Goal: Find specific page/section: Find specific page/section

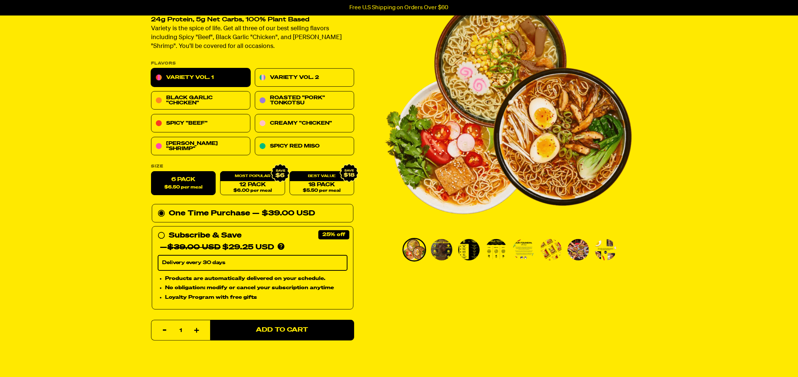
scroll to position [46, 0]
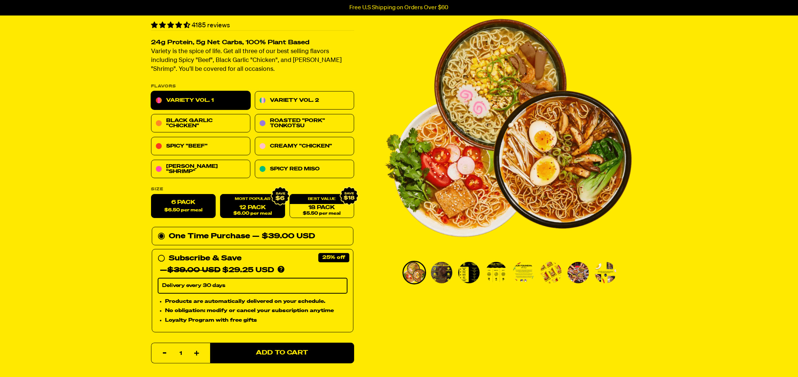
click at [245, 203] on div "12 Pack $6.00 per meal" at bounding box center [252, 207] width 65 height 24
click at [245, 202] on div "12 Pack $6.00 per meal" at bounding box center [252, 207] width 65 height 24
click at [246, 211] on span "$6.00 per meal" at bounding box center [252, 213] width 38 height 5
radio input "false"
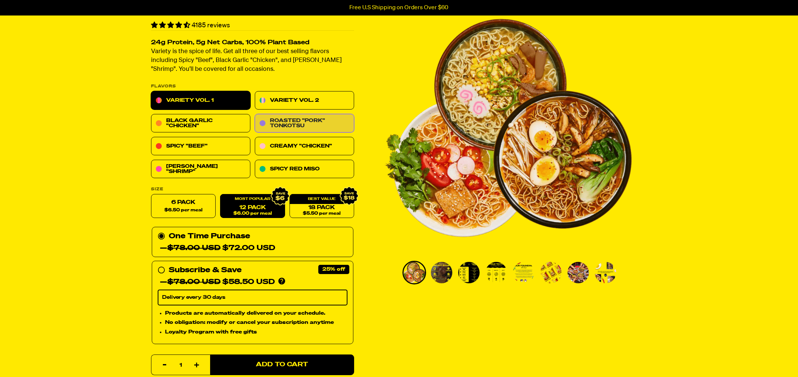
click at [288, 121] on link "Roasted "Pork" Tonkotsu" at bounding box center [304, 123] width 99 height 18
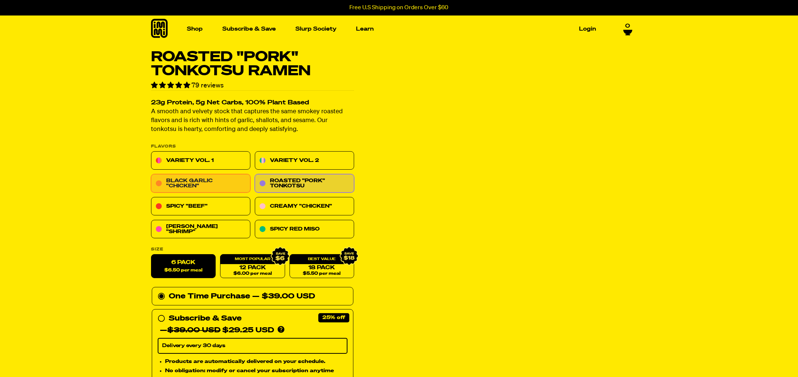
click at [185, 181] on link "Black Garlic "Chicken"" at bounding box center [200, 184] width 99 height 18
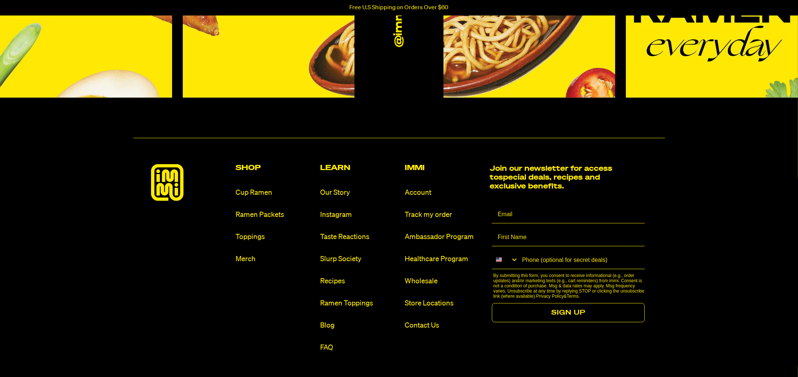
scroll to position [4244, 0]
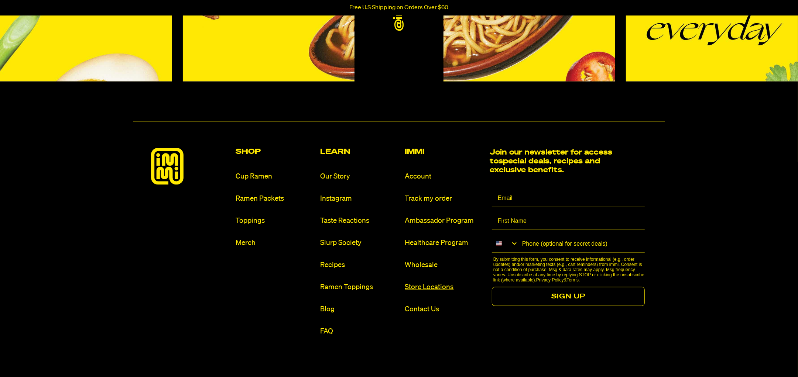
click at [429, 290] on link "Store Locations" at bounding box center [444, 287] width 79 height 10
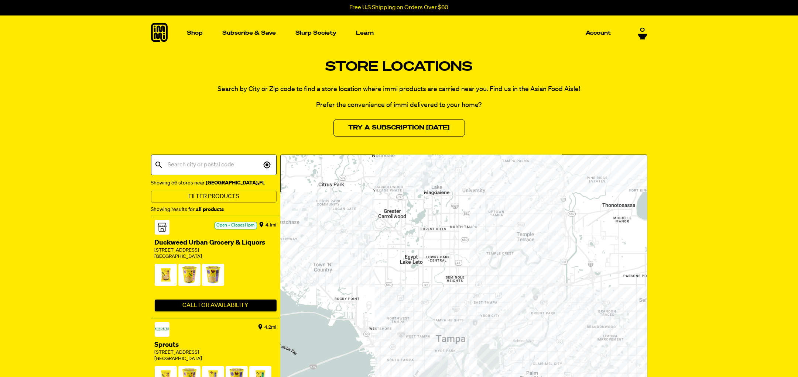
click at [194, 165] on input "text" at bounding box center [213, 165] width 94 height 14
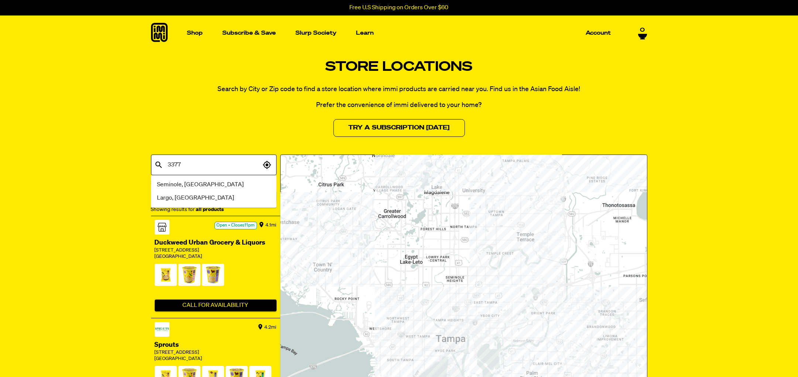
type input "33777"
click at [194, 183] on li "Seminole, FL" at bounding box center [213, 184] width 125 height 13
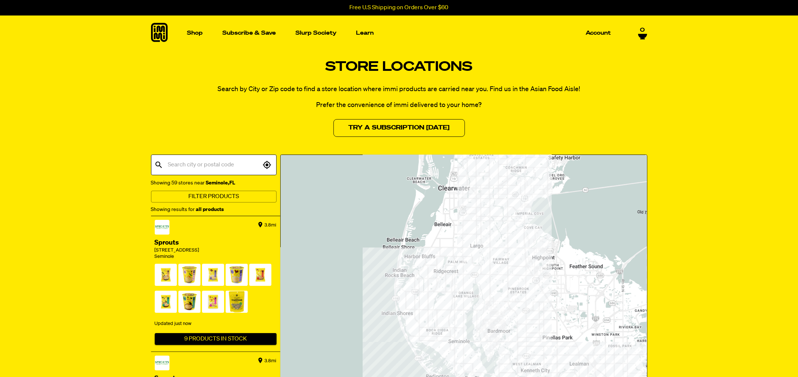
click at [462, 343] on div at bounding box center [464, 343] width 366 height 376
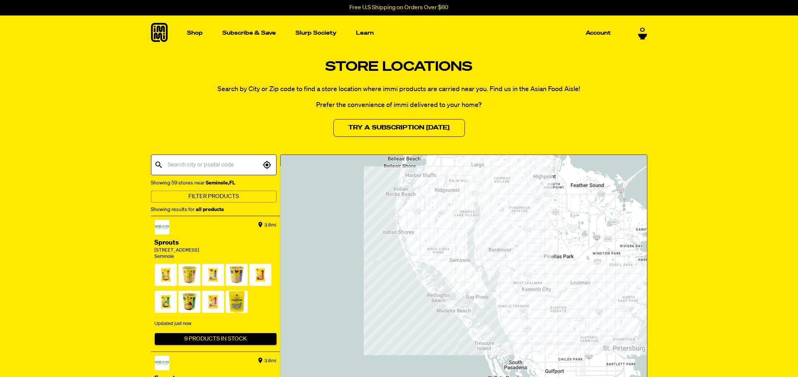
drag, startPoint x: 520, startPoint y: 344, endPoint x: 522, endPoint y: 261, distance: 83.1
click at [522, 261] on div at bounding box center [464, 343] width 366 height 376
click at [531, 294] on div at bounding box center [464, 343] width 366 height 376
click at [529, 292] on div at bounding box center [464, 343] width 366 height 376
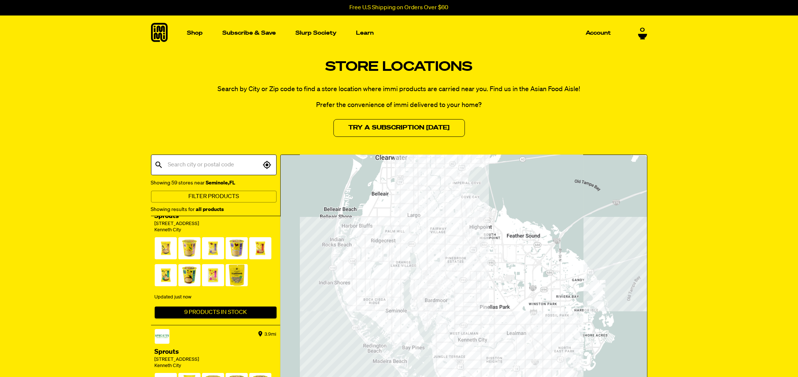
scroll to position [401, 0]
click at [426, 219] on div at bounding box center [464, 343] width 366 height 376
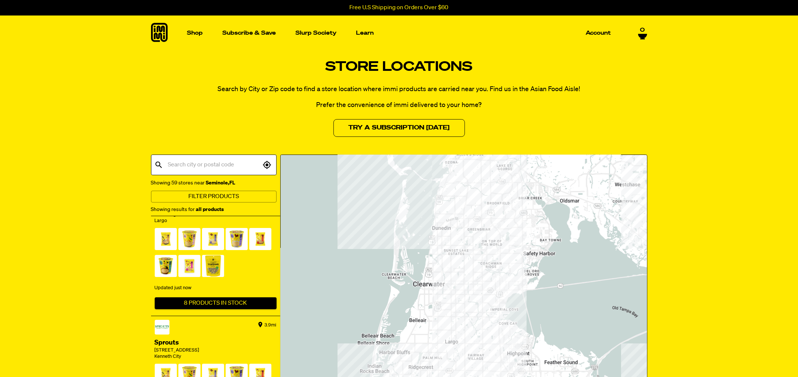
scroll to position [265, 0]
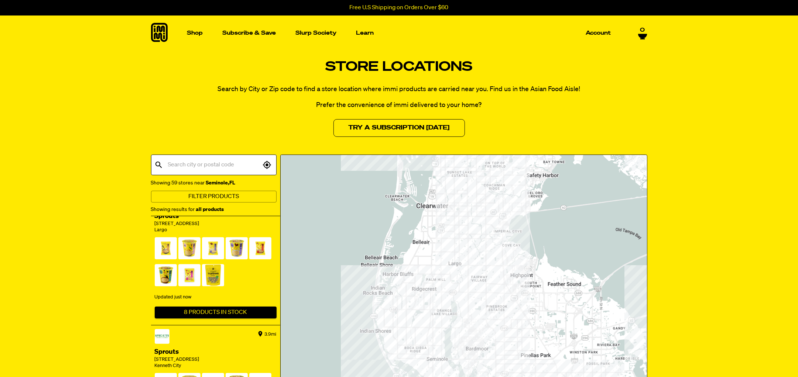
drag, startPoint x: 500, startPoint y: 324, endPoint x: 504, endPoint y: 231, distance: 93.1
click at [504, 231] on div at bounding box center [464, 343] width 366 height 376
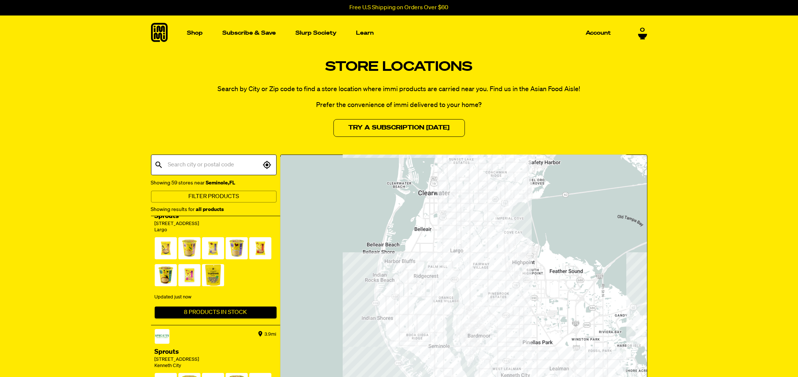
click at [442, 352] on div at bounding box center [464, 343] width 366 height 376
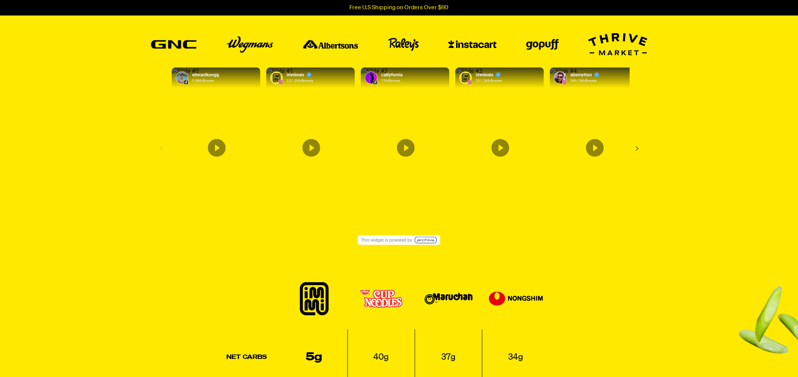
scroll to position [784, 0]
